Goal: Task Accomplishment & Management: Manage account settings

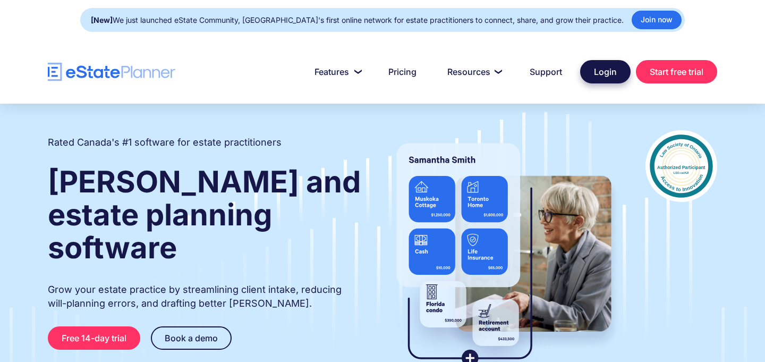
click at [608, 78] on link "Login" at bounding box center [605, 71] width 50 height 23
click at [593, 74] on link "Login" at bounding box center [605, 71] width 50 height 23
click at [612, 71] on link "Login" at bounding box center [605, 71] width 50 height 23
